Goal: Task Accomplishment & Management: Complete application form

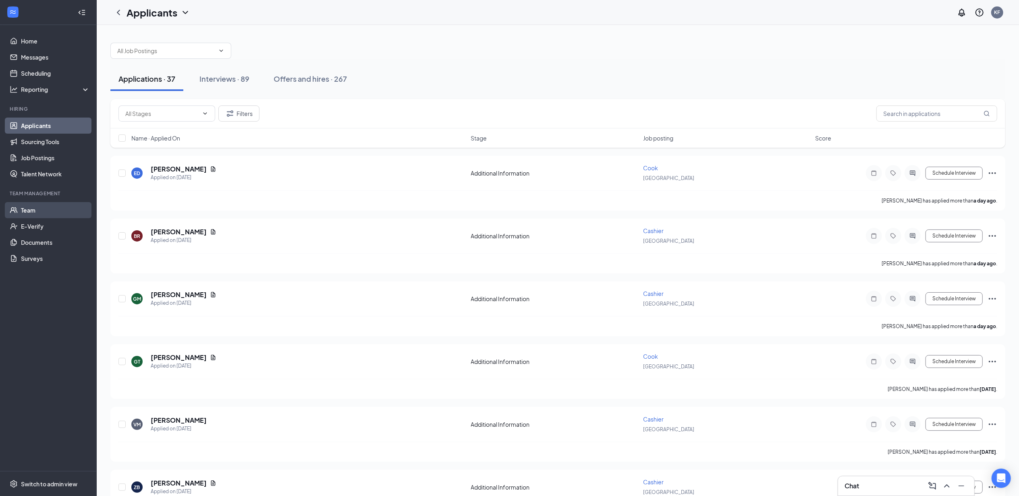
click at [42, 203] on link "Team" at bounding box center [55, 210] width 69 height 16
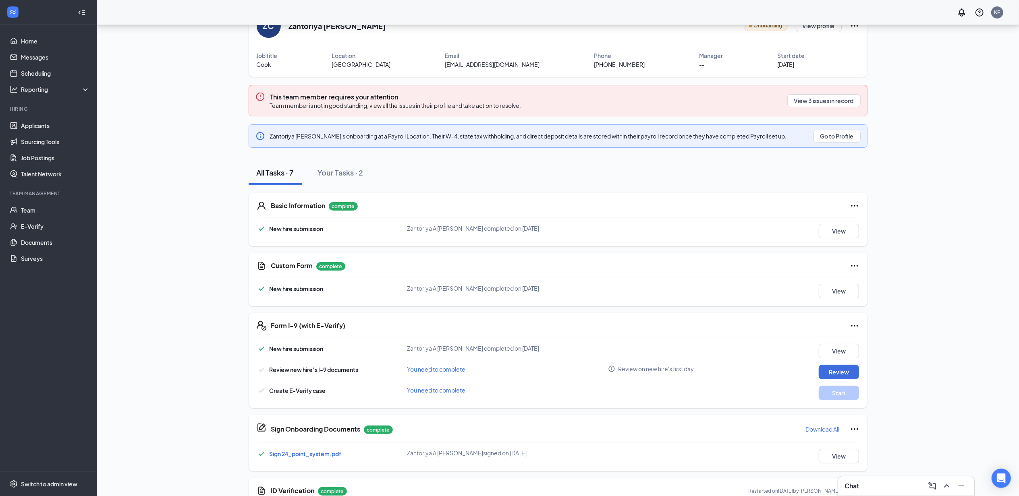
scroll to position [92, 0]
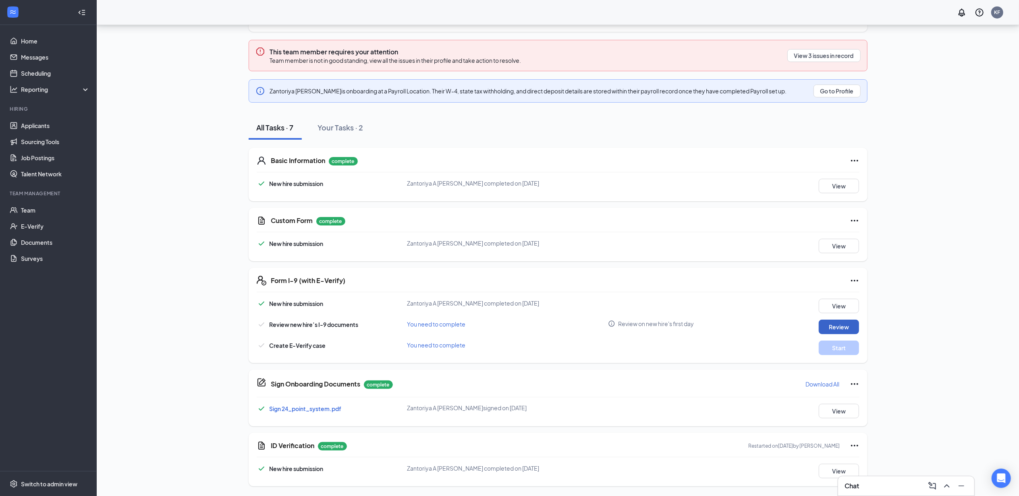
click at [832, 329] on button "Review" at bounding box center [838, 327] width 40 height 14
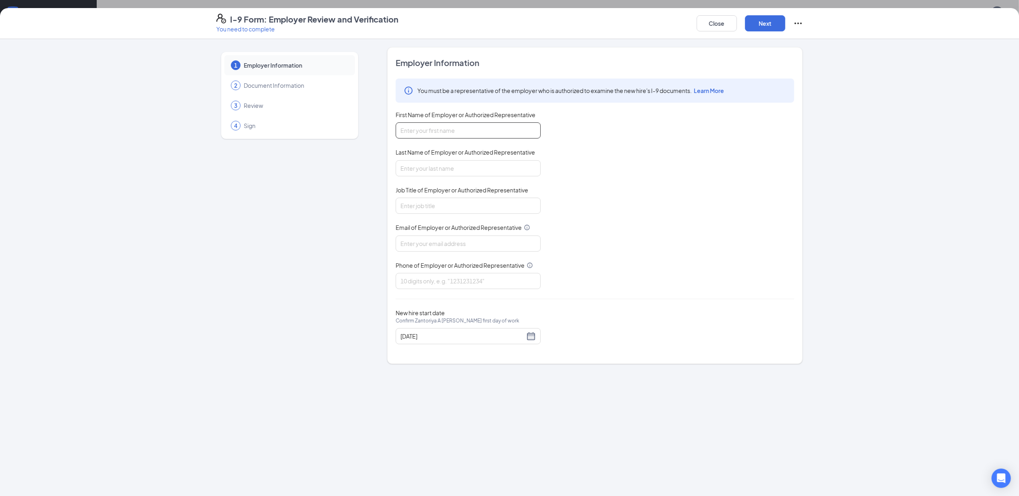
click at [459, 129] on input "First Name of Employer or Authorized Representative" at bounding box center [468, 130] width 145 height 16
type input "Katylan"
type input "Fulgham"
type input "General Manager"
type input "philadelphia74394@zaxbys.com"
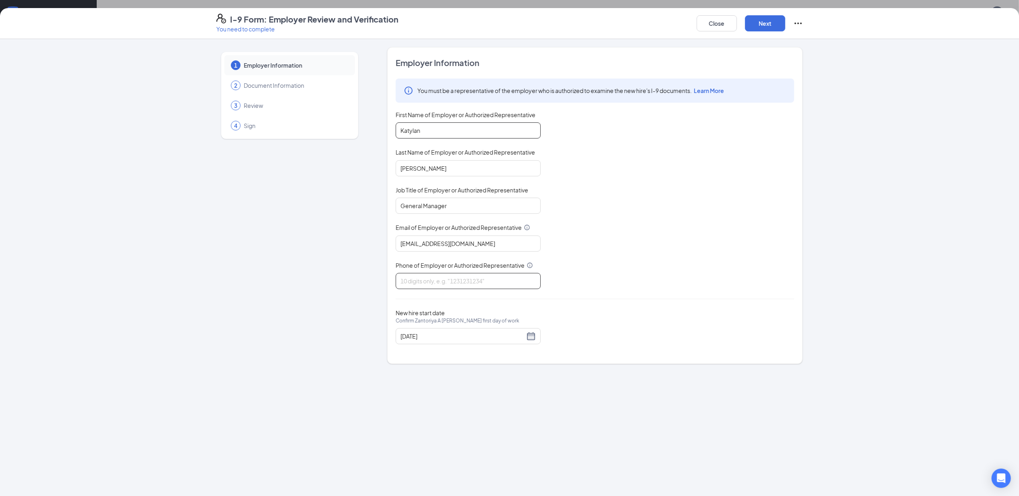
type input "6013898168"
click at [450, 335] on input "08/18/2025" at bounding box center [462, 336] width 124 height 9
type input "08/25/2025"
click at [422, 432] on div "25" at bounding box center [422, 435] width 10 height 10
click at [762, 22] on button "Next" at bounding box center [765, 23] width 40 height 16
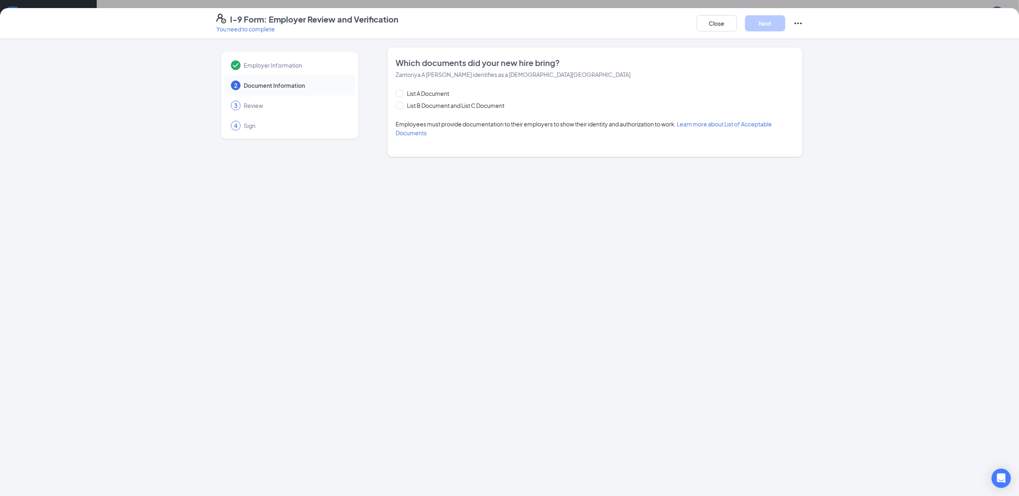
click at [477, 100] on div "List A Document List B Document and List C Document" at bounding box center [458, 99] width 125 height 21
click at [477, 107] on span "List B Document and List C Document" at bounding box center [456, 105] width 104 height 9
click at [401, 107] on input "List B Document and List C Document" at bounding box center [399, 104] width 6 height 6
radio input "true"
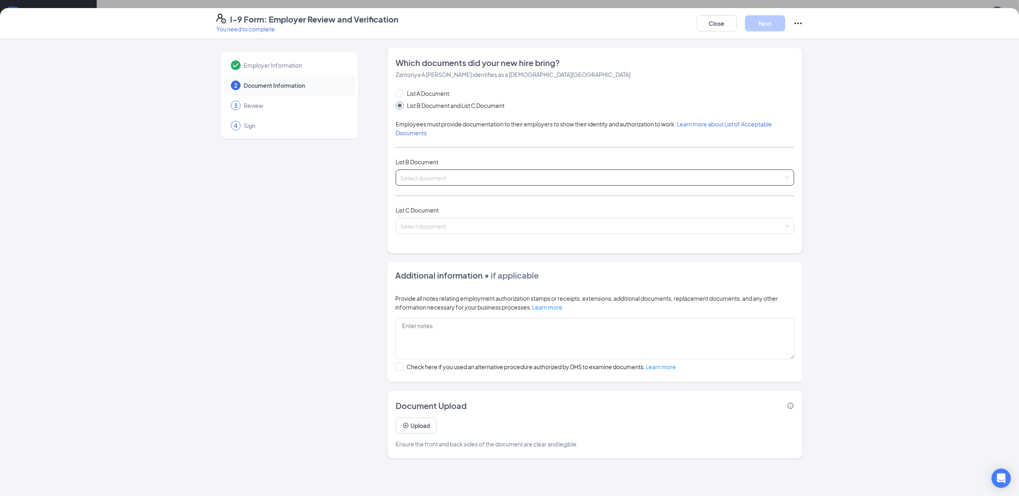
click at [462, 182] on input "search" at bounding box center [591, 176] width 383 height 12
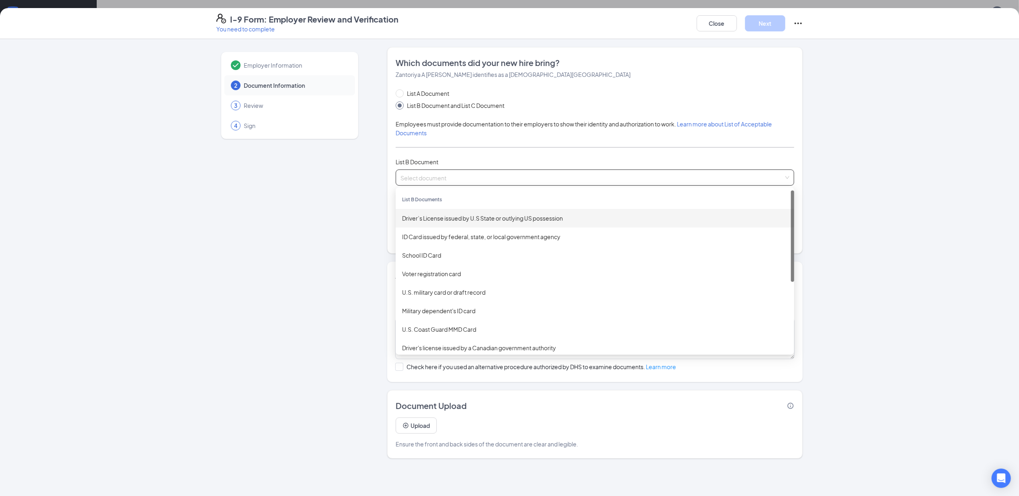
click at [468, 223] on div "Driver’s License issued by U.S State or outlying US possession" at bounding box center [594, 218] width 385 height 9
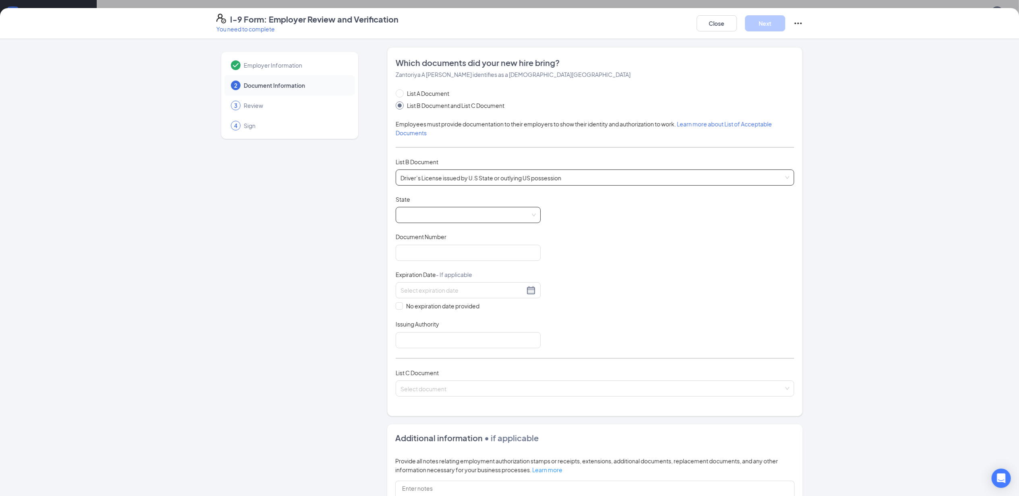
click at [425, 213] on span at bounding box center [467, 214] width 135 height 15
click at [451, 284] on div "Mississippi" at bounding box center [468, 289] width 145 height 19
click at [427, 244] on div "Document Number" at bounding box center [468, 239] width 145 height 12
click at [432, 253] on input "Document Number" at bounding box center [468, 253] width 145 height 16
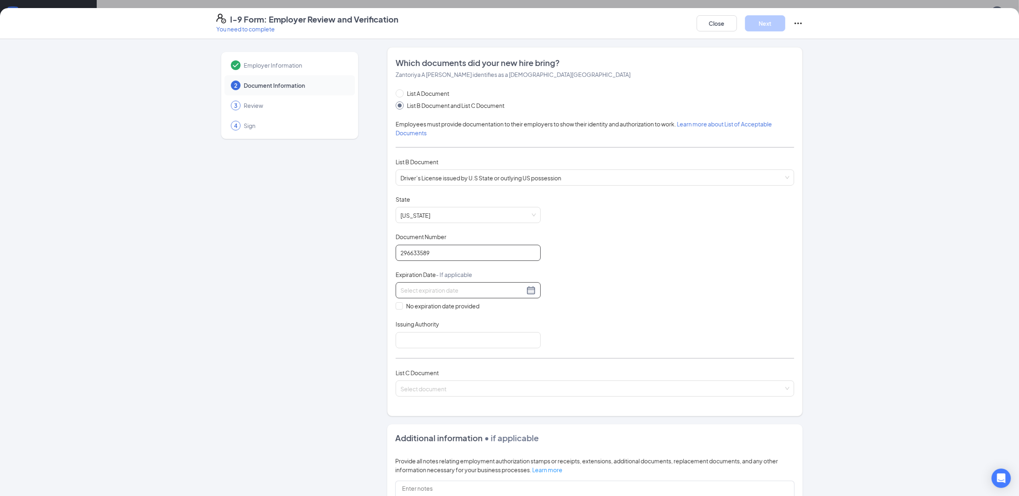
type input "296633589"
click at [446, 286] on div at bounding box center [467, 291] width 135 height 10
type input "03/"
click at [731, 19] on button "Close" at bounding box center [716, 23] width 40 height 16
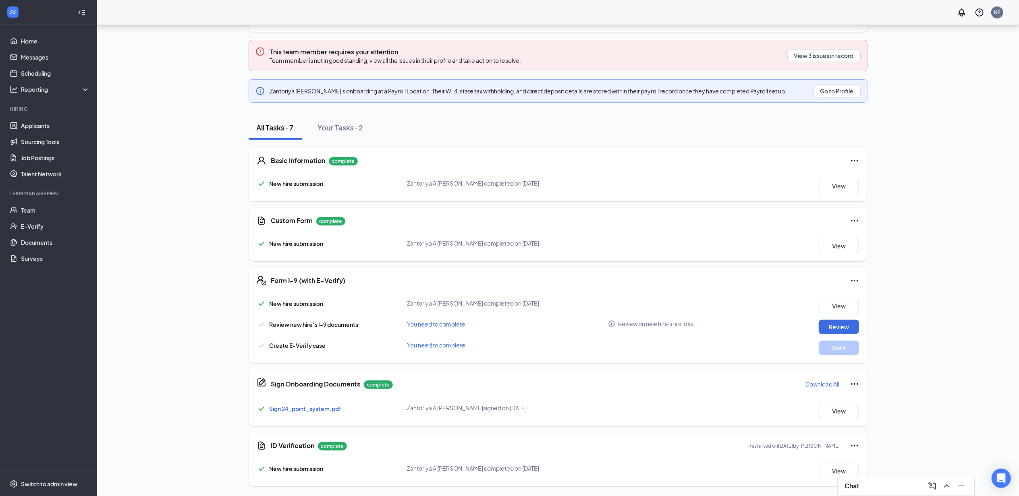
click at [901, 485] on div "Chat" at bounding box center [905, 486] width 123 height 13
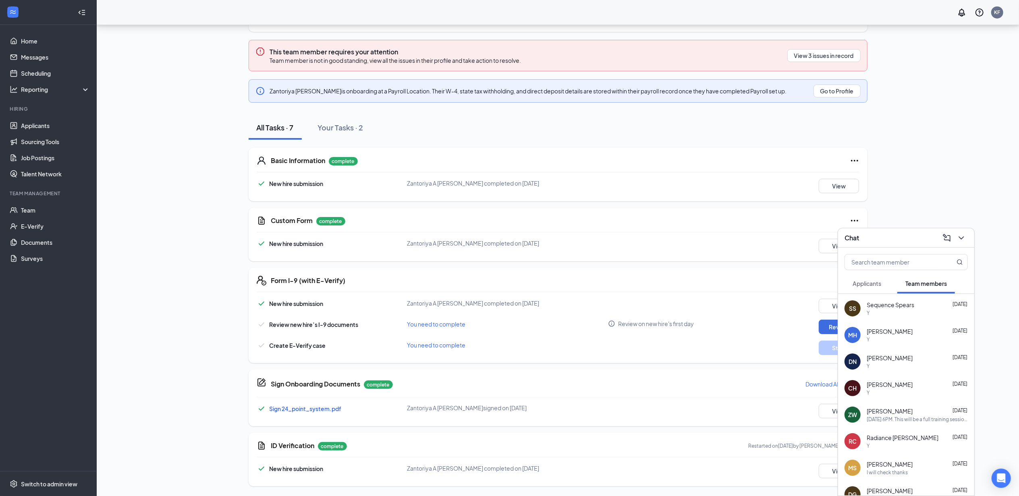
scroll to position [0, 0]
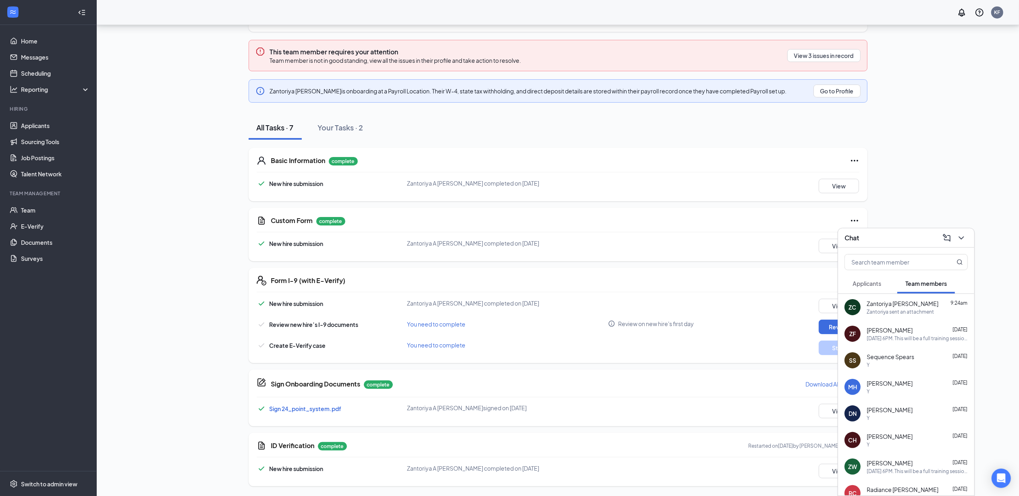
click at [893, 311] on div "Zantoriya sent an attachment" at bounding box center [899, 312] width 67 height 7
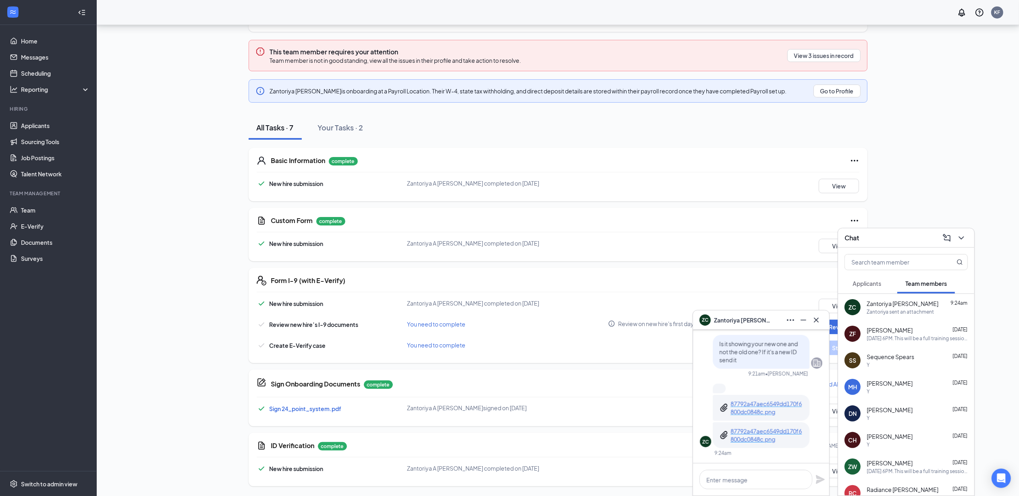
click at [744, 407] on p "87792a47aec6549dd170f6800dc0848c.png" at bounding box center [766, 408] width 72 height 16
click at [754, 405] on p "87792a47aec6549dd170f6800dc0848c.png" at bounding box center [766, 408] width 72 height 16
click at [967, 236] on button at bounding box center [961, 238] width 13 height 13
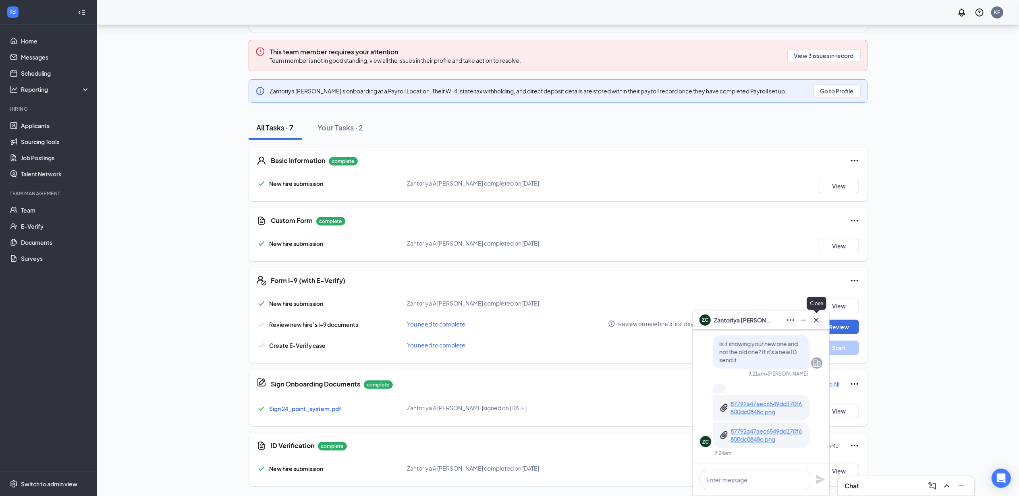
click at [820, 323] on icon "Cross" at bounding box center [816, 320] width 10 height 10
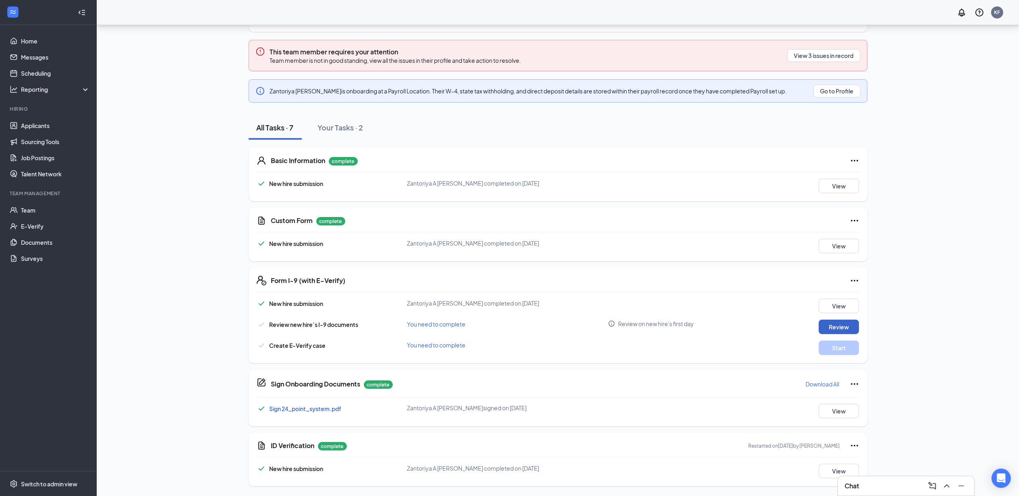
click at [840, 327] on button "Review" at bounding box center [838, 327] width 40 height 14
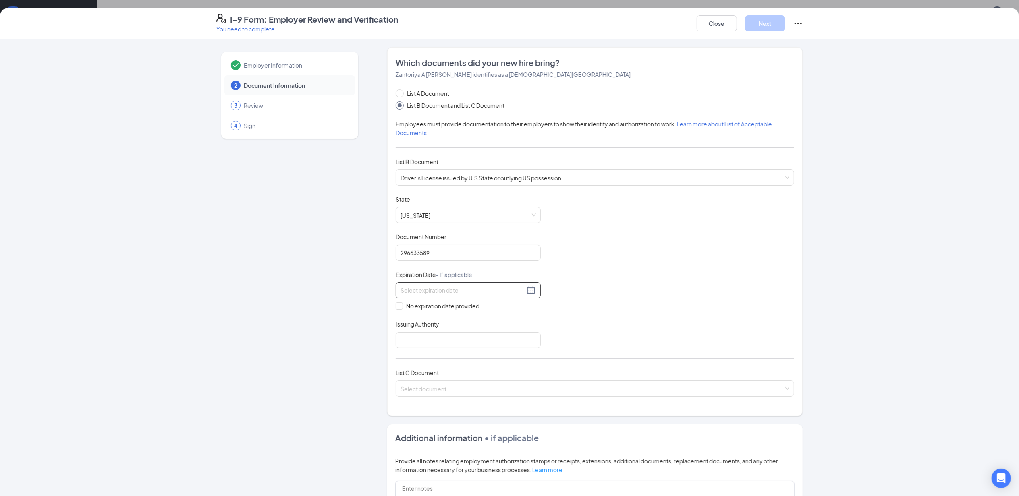
click at [444, 286] on div at bounding box center [467, 291] width 135 height 10
type input "02/26/2027"
click at [425, 342] on input "Issuing Authority" at bounding box center [468, 340] width 145 height 16
click at [439, 338] on input "Issuing Authority" at bounding box center [468, 340] width 145 height 16
type input "MS"
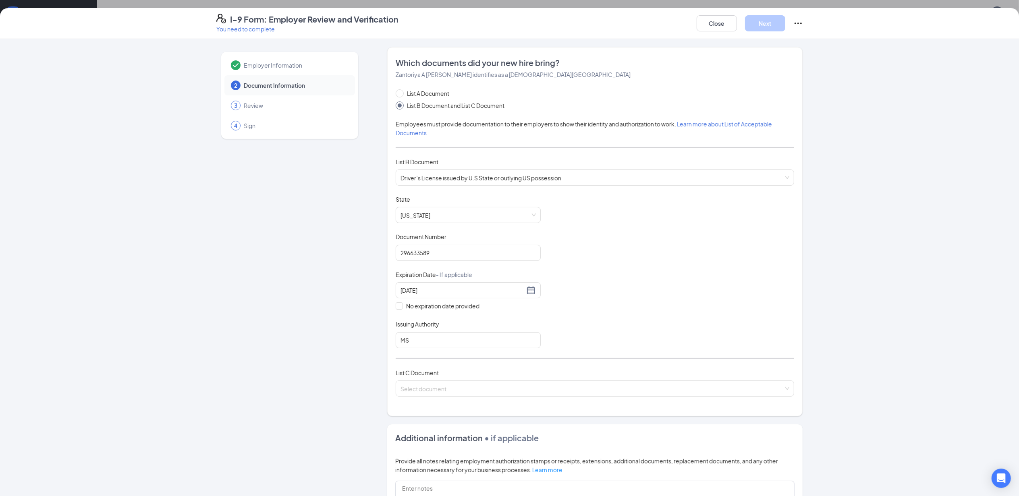
click at [600, 332] on div "Document Title Driver’s License issued by U.S State or outlying US possession S…" at bounding box center [595, 271] width 398 height 153
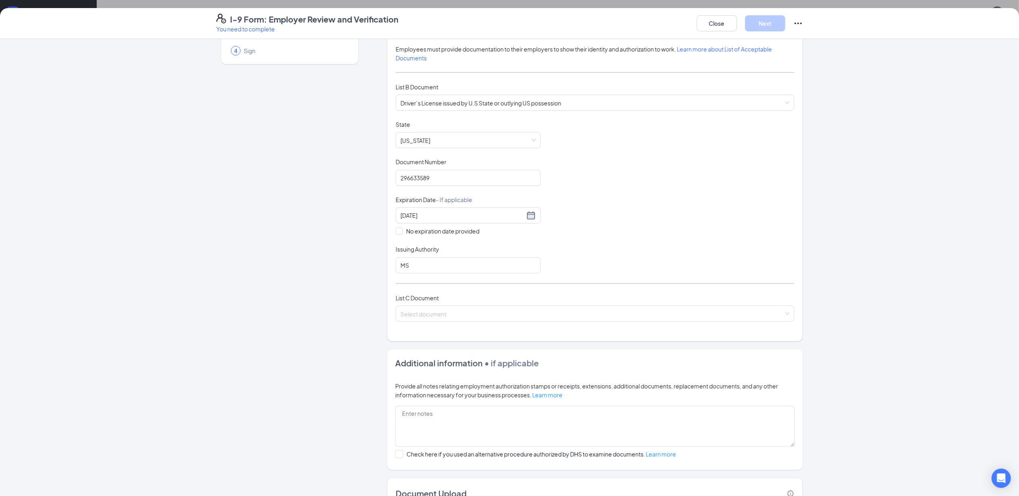
scroll to position [136, 0]
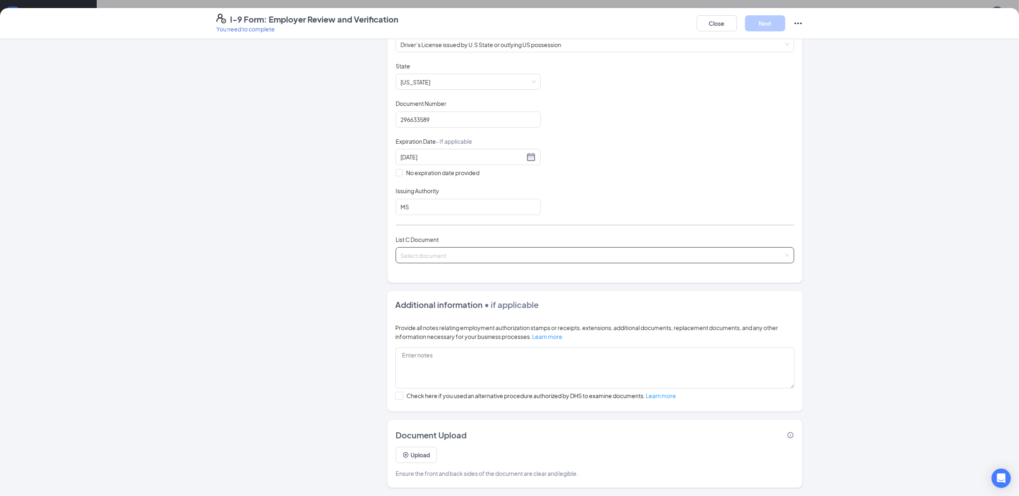
click at [438, 257] on input "search" at bounding box center [591, 254] width 383 height 12
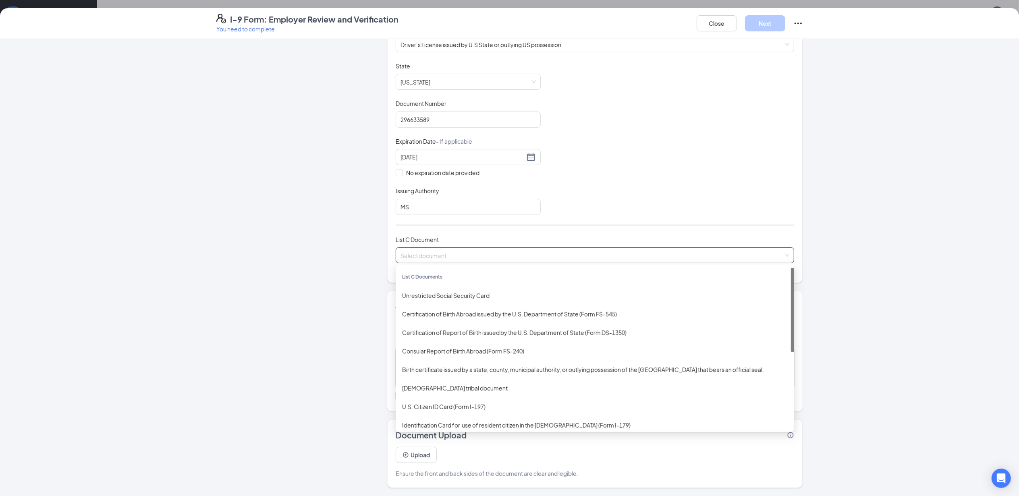
drag, startPoint x: 485, startPoint y: 284, endPoint x: 485, endPoint y: 290, distance: 6.4
click at [485, 289] on div "List C Documents Unrestricted Social Security Card Certification of Birth Abroa…" at bounding box center [595, 360] width 398 height 185
click at [485, 291] on div "Unrestricted Social Security Card" at bounding box center [594, 295] width 385 height 9
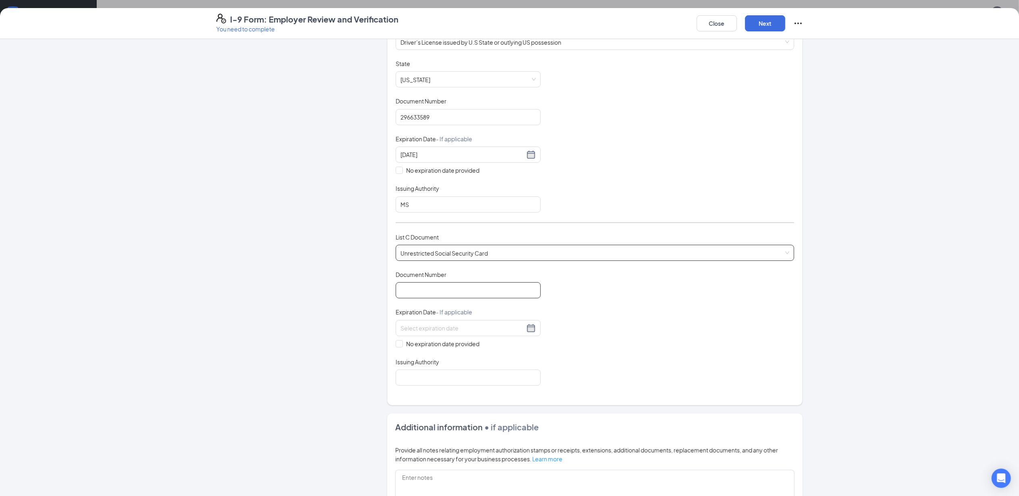
drag, startPoint x: 440, startPoint y: 292, endPoint x: 445, endPoint y: 290, distance: 4.9
click at [440, 292] on input "Document Number" at bounding box center [468, 290] width 145 height 16
type input "752014855"
click at [451, 345] on span "No expiration date provided" at bounding box center [443, 344] width 80 height 9
click at [401, 345] on input "No expiration date provided" at bounding box center [399, 343] width 6 height 6
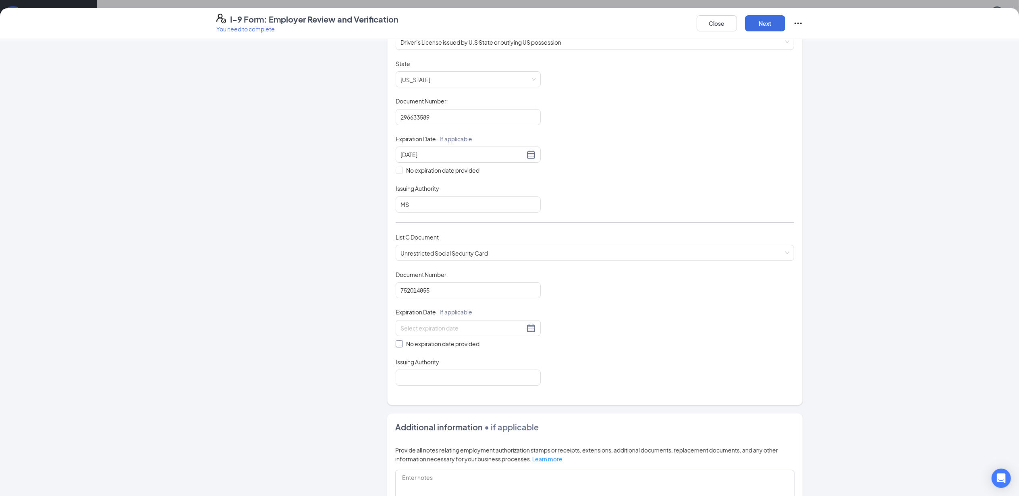
checkbox input "true"
click at [449, 385] on input "Issuing Authority" at bounding box center [468, 379] width 145 height 16
type input "MS"
click at [754, 23] on button "Next" at bounding box center [765, 23] width 40 height 16
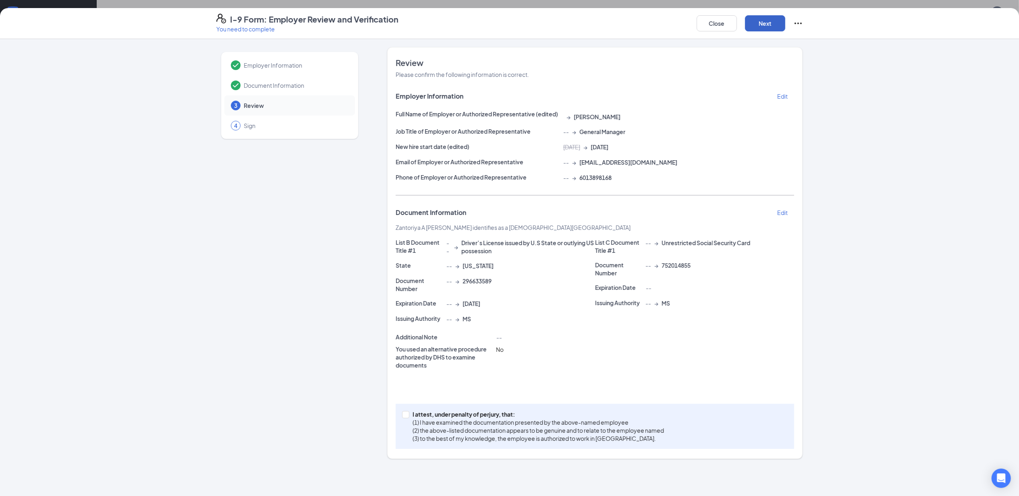
scroll to position [0, 0]
click at [535, 429] on p "(2) the above-listed documentation appears to be genuine and to relate to the e…" at bounding box center [537, 431] width 251 height 8
click at [408, 417] on input "I attest, under penalty of perjury, that: (1) I have examined the documentation…" at bounding box center [405, 414] width 6 height 6
checkbox input "true"
click at [770, 22] on button "Next" at bounding box center [765, 23] width 40 height 16
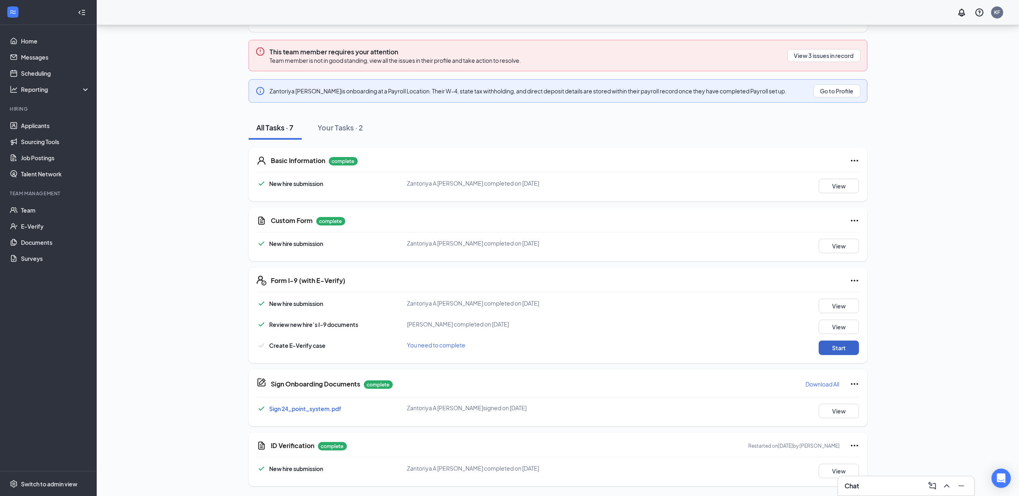
click at [831, 346] on button "Start" at bounding box center [838, 348] width 40 height 14
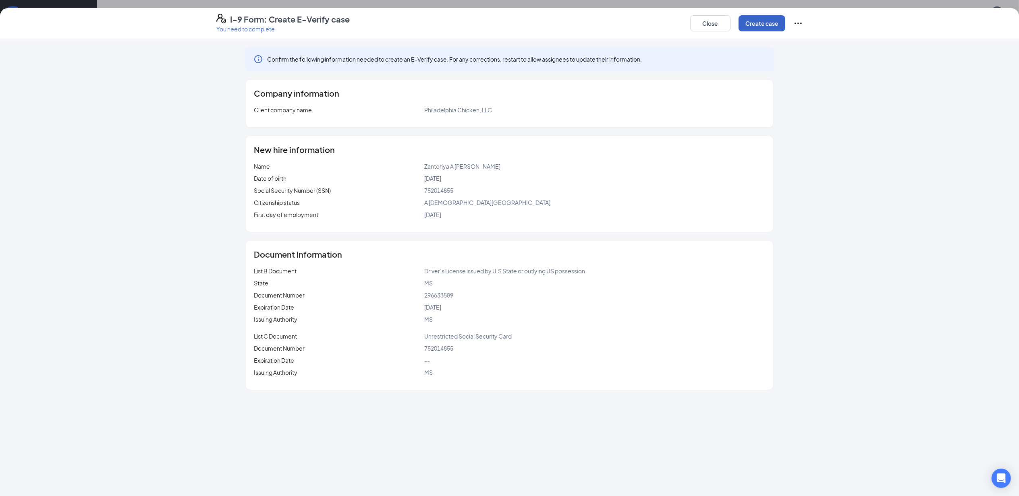
click at [772, 21] on button "Create case" at bounding box center [761, 23] width 47 height 16
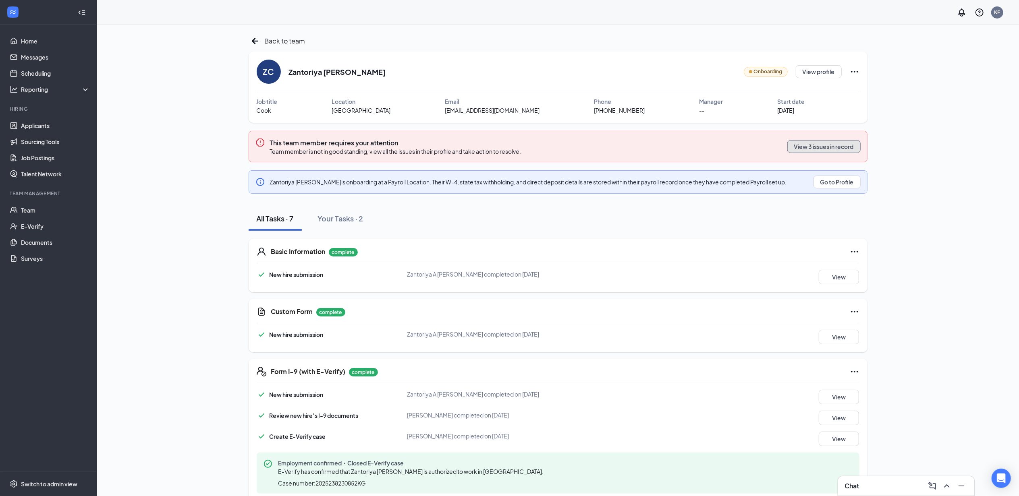
click at [787, 144] on button "View 3 issues in record" at bounding box center [823, 146] width 73 height 13
click at [261, 39] on div "Back to team" at bounding box center [277, 41] width 57 height 13
